Goal: Find contact information: Find contact information

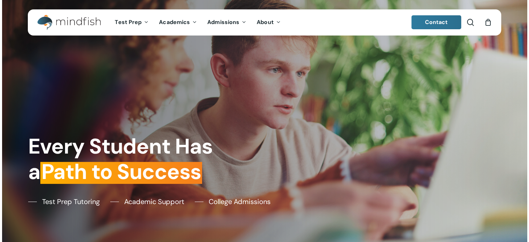
click at [429, 16] on link "Contact" at bounding box center [437, 22] width 50 height 14
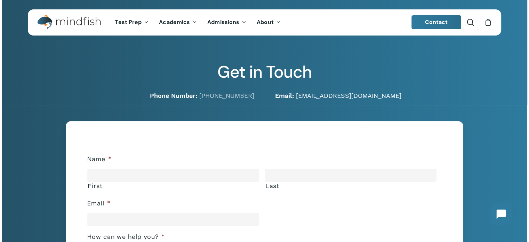
click at [302, 96] on link "[EMAIL_ADDRESS][DOMAIN_NAME]" at bounding box center [348, 95] width 105 height 7
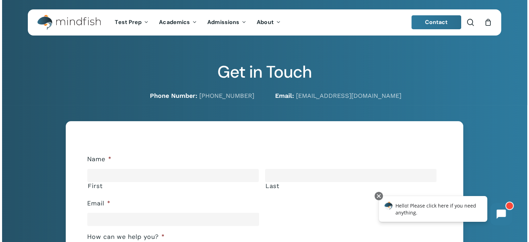
drag, startPoint x: 396, startPoint y: 98, endPoint x: 393, endPoint y: 98, distance: 3.9
click at [396, 98] on p "Email: [EMAIL_ADDRESS][DOMAIN_NAME]" at bounding box center [388, 96] width 227 height 8
drag, startPoint x: 363, startPoint y: 96, endPoint x: 295, endPoint y: 97, distance: 67.9
click at [295, 97] on p "Email: [EMAIL_ADDRESS][DOMAIN_NAME]" at bounding box center [388, 96] width 227 height 8
copy link "[EMAIL_ADDRESS][DOMAIN_NAME]"
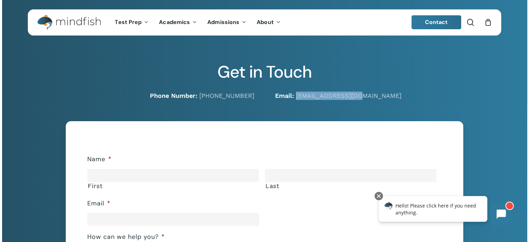
click at [396, 97] on p "Email: [EMAIL_ADDRESS][DOMAIN_NAME]" at bounding box center [388, 96] width 227 height 8
